Goal: Browse casually

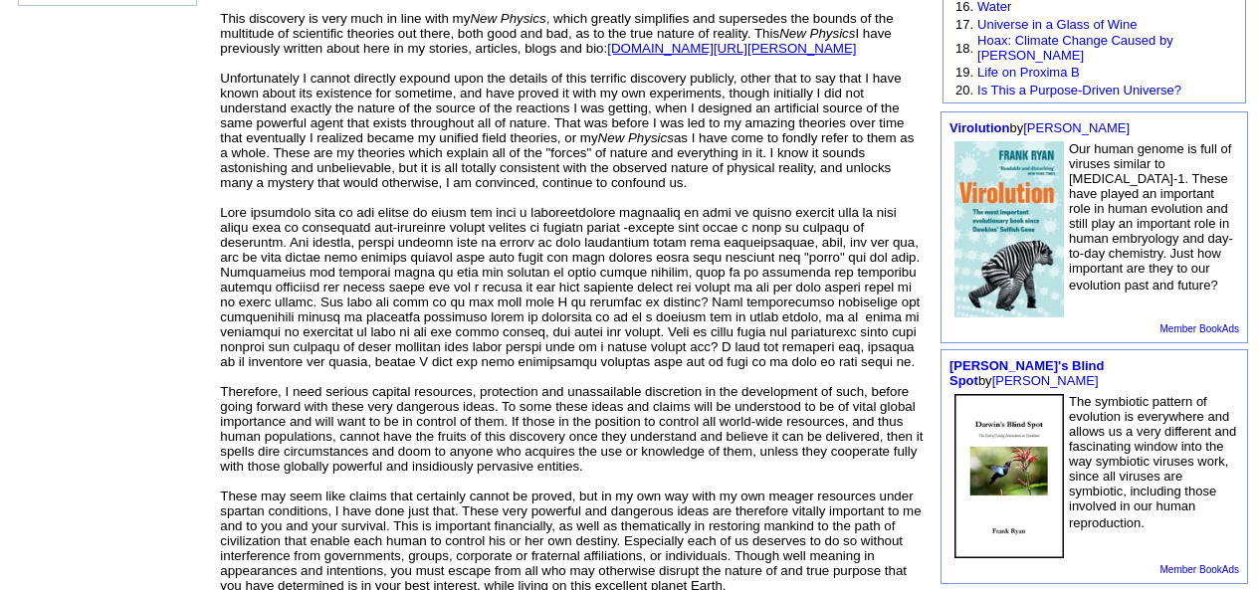
scroll to position [578, 0]
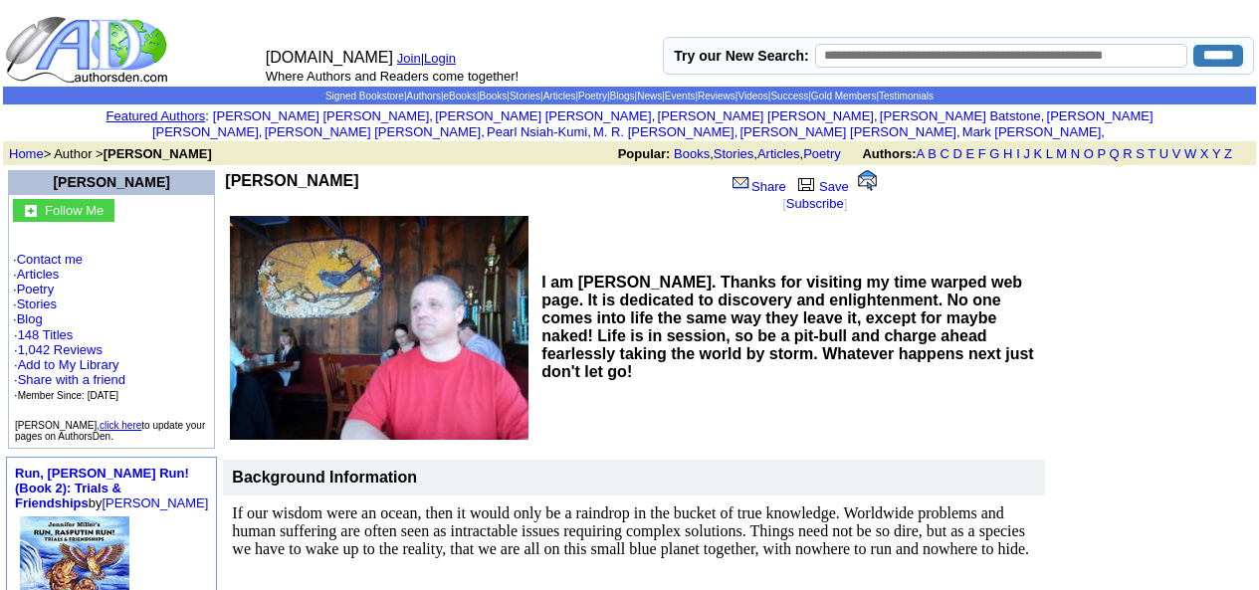
scroll to position [735, 0]
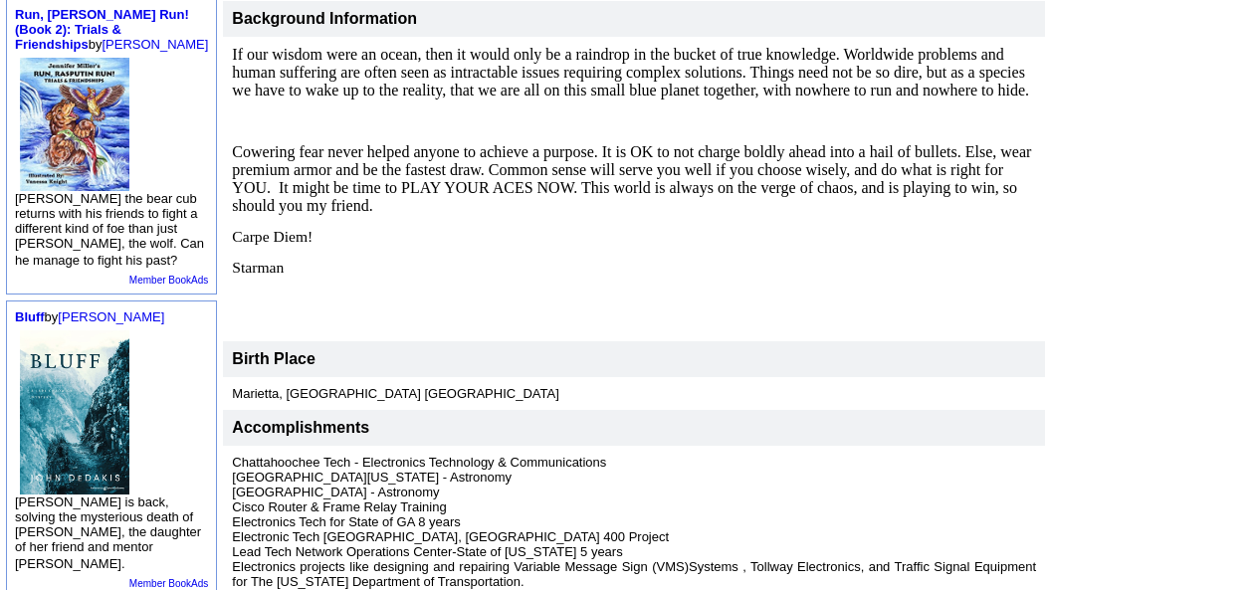
scroll to position [437, 0]
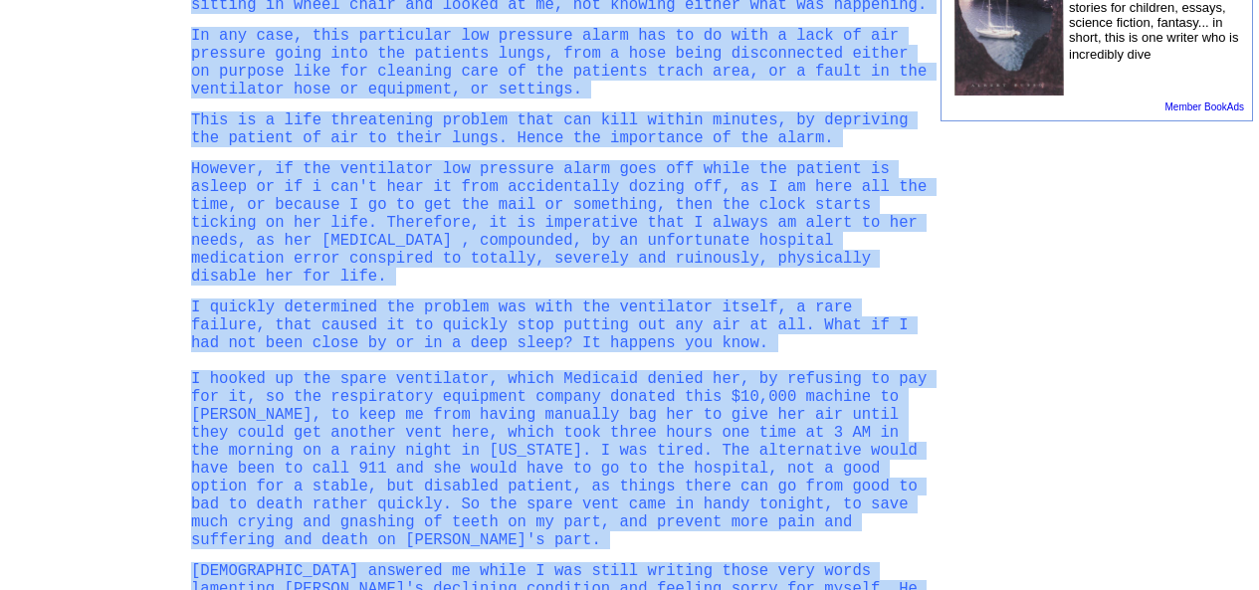
scroll to position [991, 0]
